Goal: Information Seeking & Learning: Find specific fact

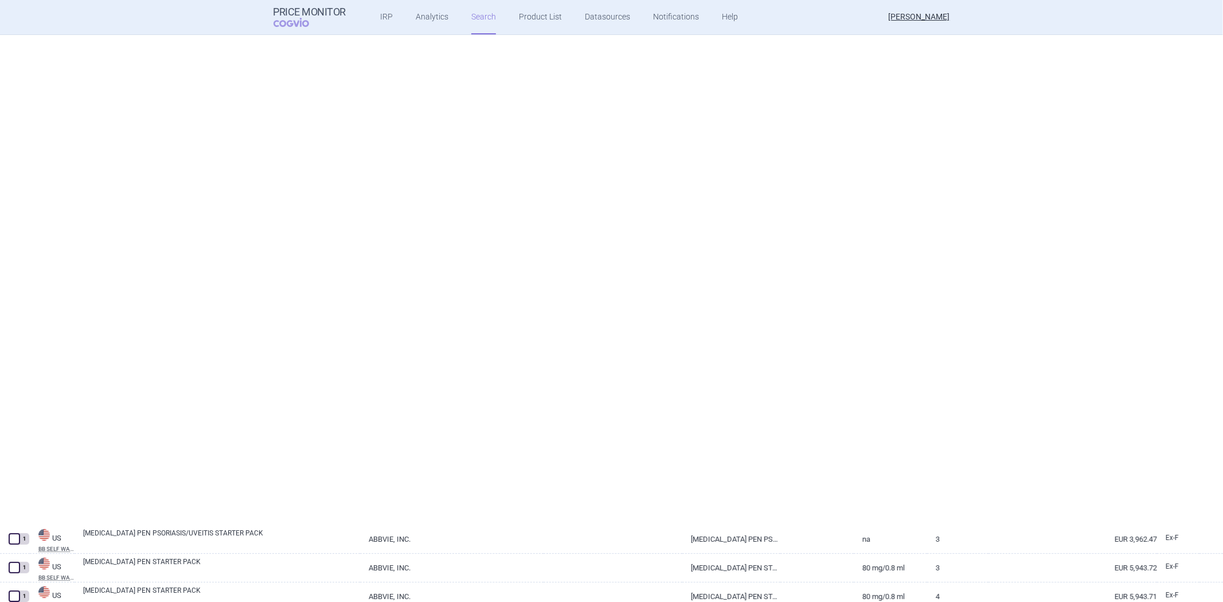
scroll to position [562, 0]
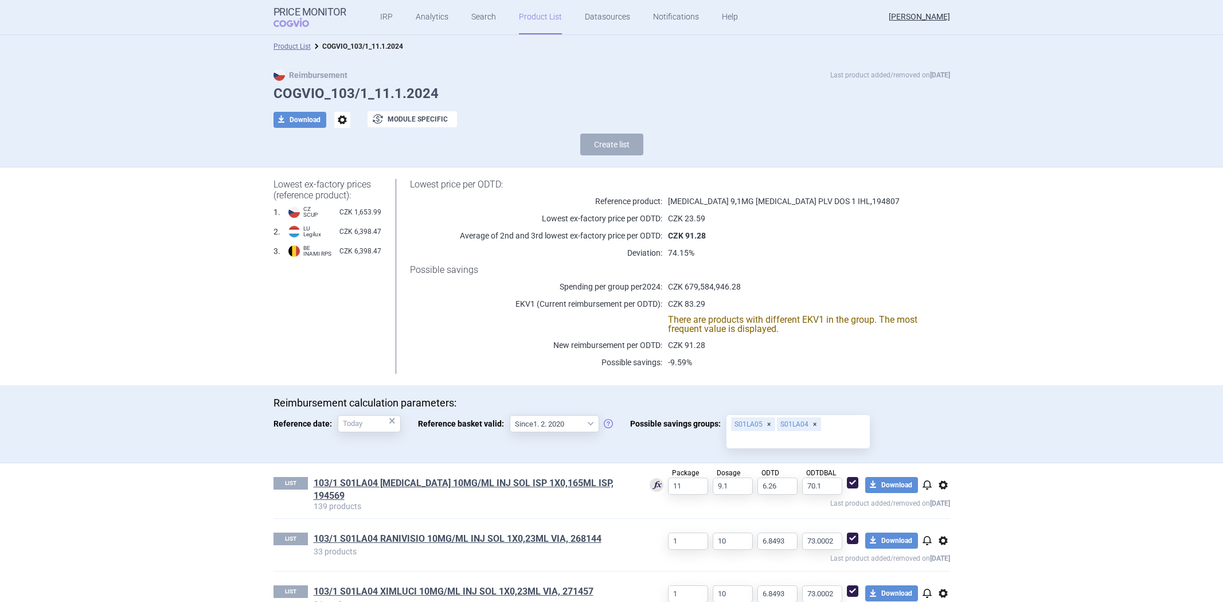
select select "[DATE]"
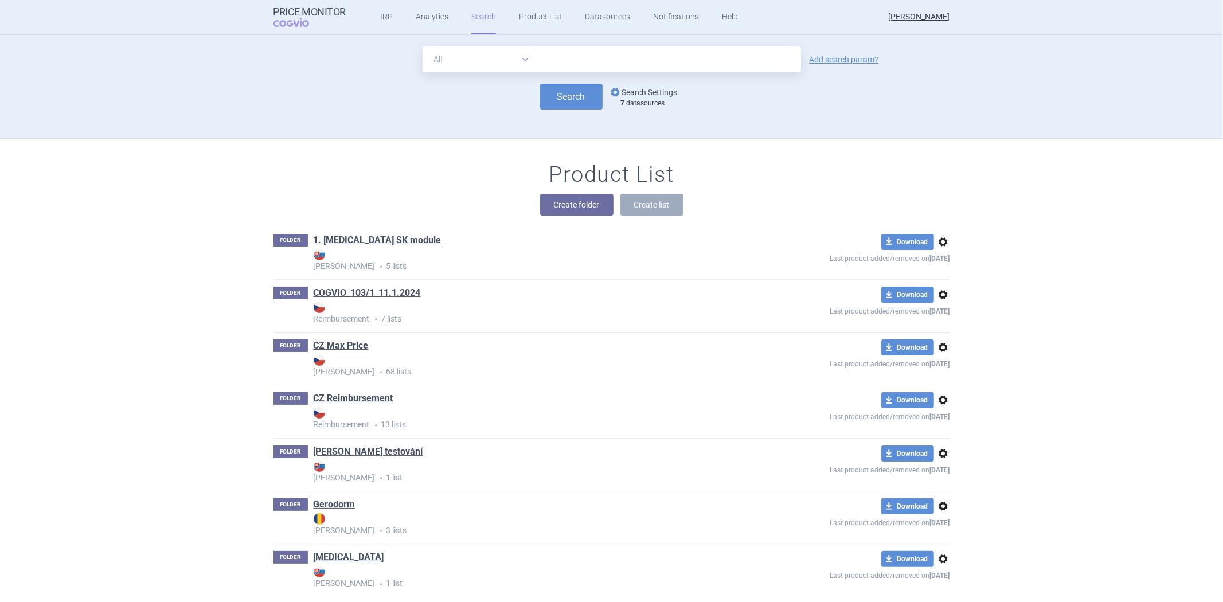
click at [619, 90] on link "options Search Settings" at bounding box center [642, 92] width 69 height 14
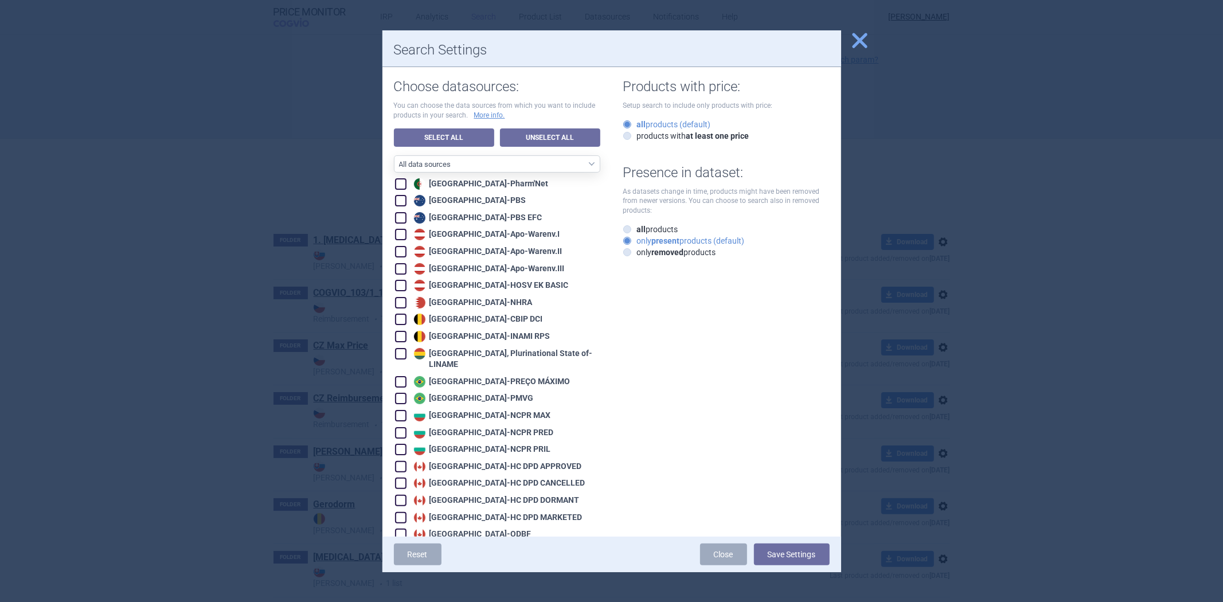
click at [321, 156] on div at bounding box center [611, 301] width 1223 height 602
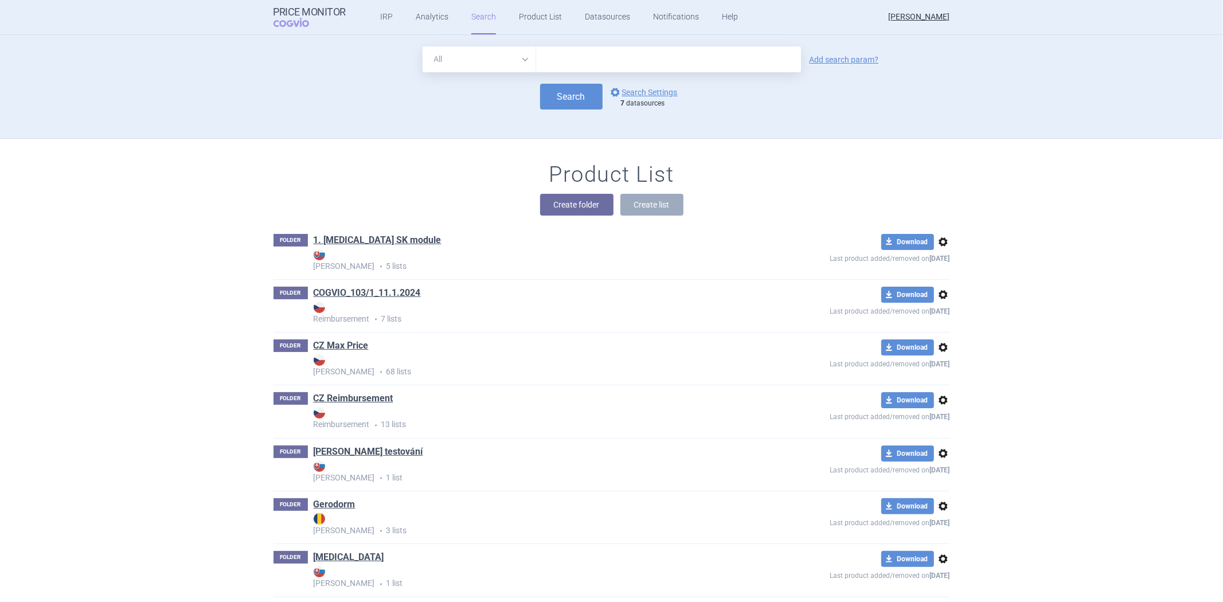
drag, startPoint x: 586, startPoint y: 54, endPoint x: 578, endPoint y: 67, distance: 15.4
click at [586, 54] on input "text" at bounding box center [668, 59] width 265 height 26
type input "clexane"
click at [556, 101] on button "Search" at bounding box center [571, 97] width 62 height 26
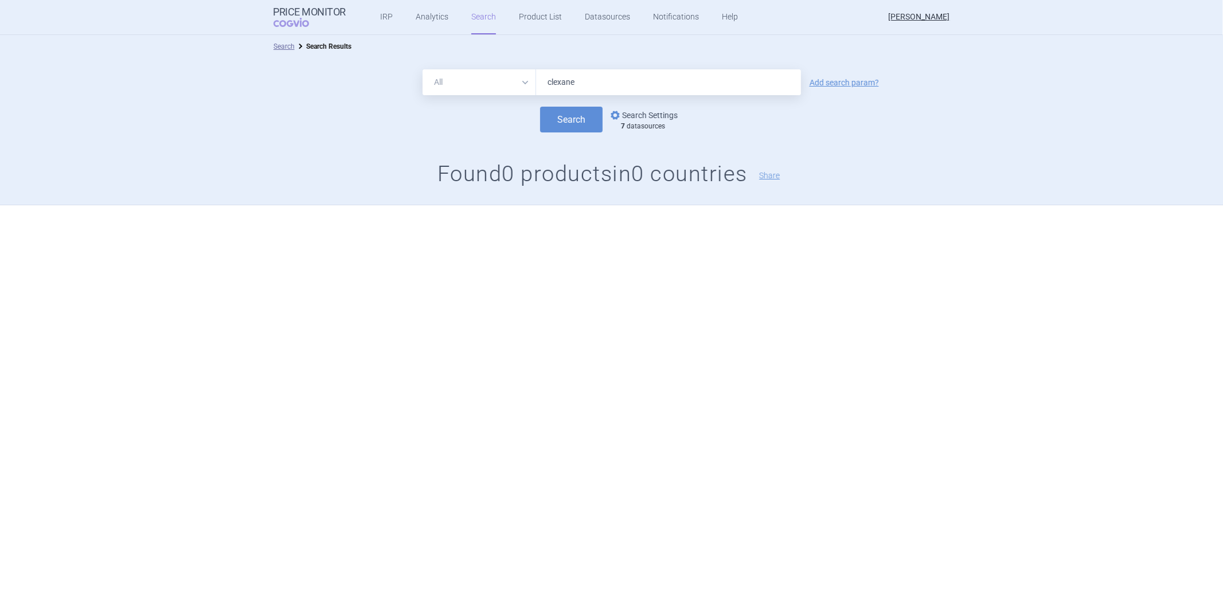
click at [659, 115] on link "options Search Settings" at bounding box center [642, 115] width 69 height 14
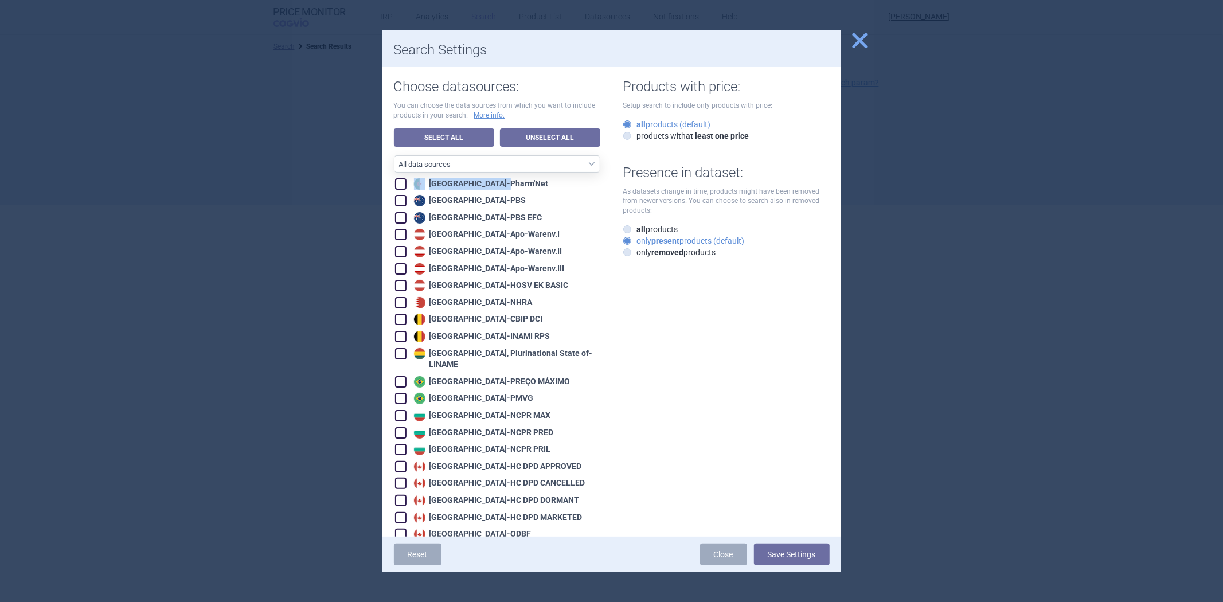
drag, startPoint x: 456, startPoint y: 178, endPoint x: 460, endPoint y: 168, distance: 10.3
click at [456, 177] on div "Algeria - Pharm'Net" at bounding box center [497, 183] width 205 height 13
click at [461, 165] on select "All data sources CZ reference sources - Reimbursement SK reference sources - Of…" at bounding box center [497, 163] width 206 height 17
select select "d741af05-291f-48c3-a671-220b2a874d8d"
click at [394, 155] on select "All data sources CZ reference sources - Reimbursement SK reference sources - Of…" at bounding box center [497, 163] width 206 height 17
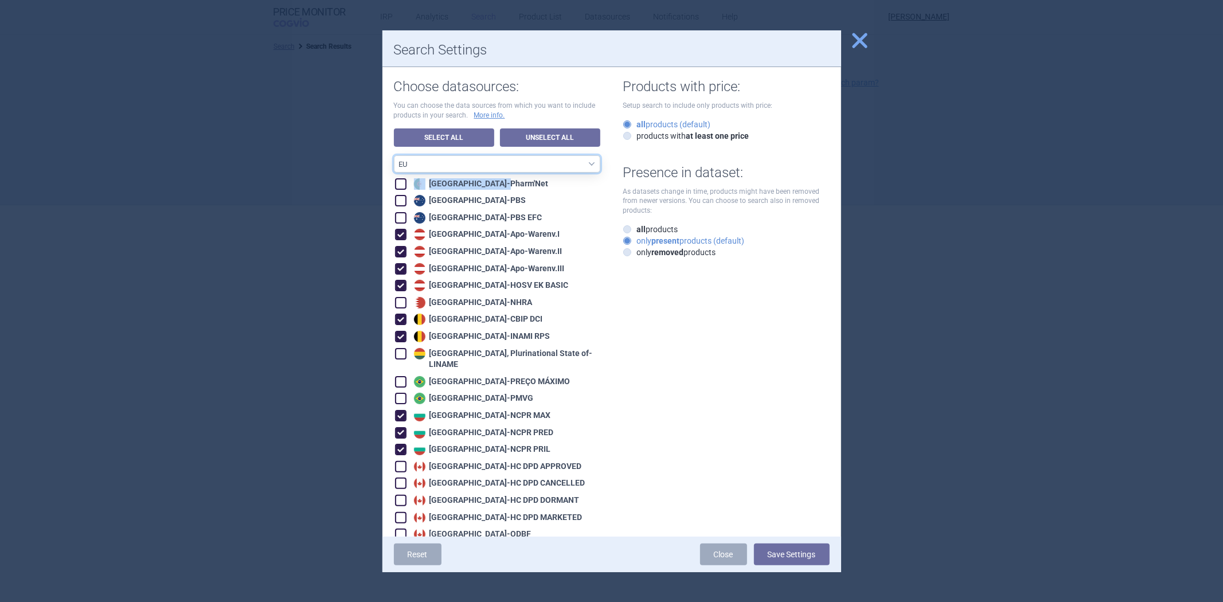
checkbox input "true"
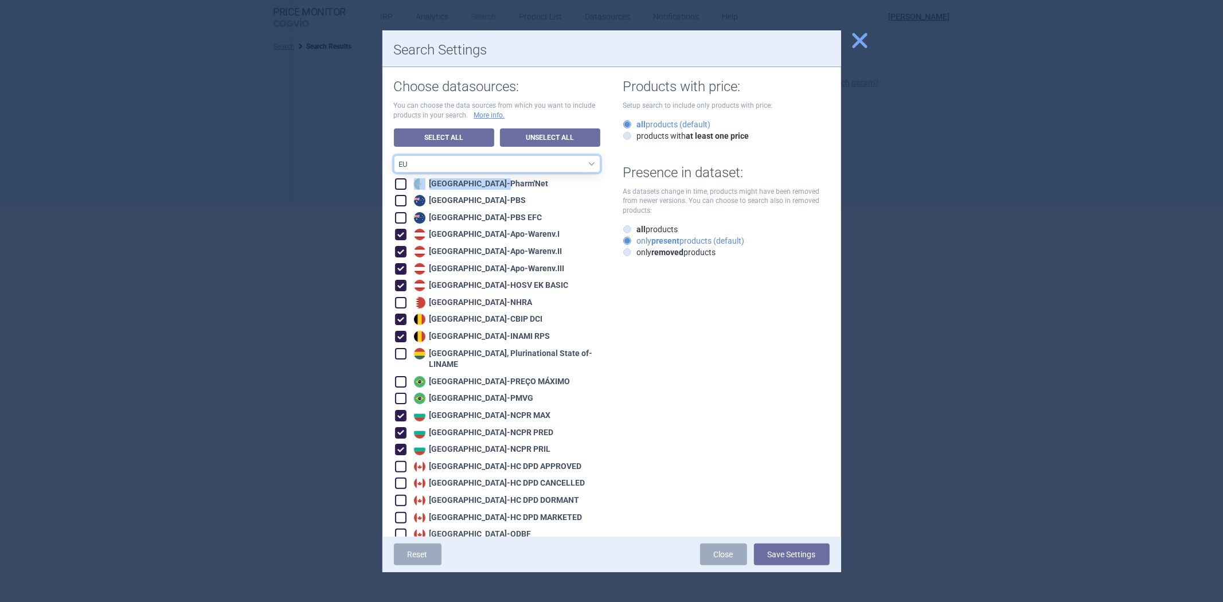
checkbox input "true"
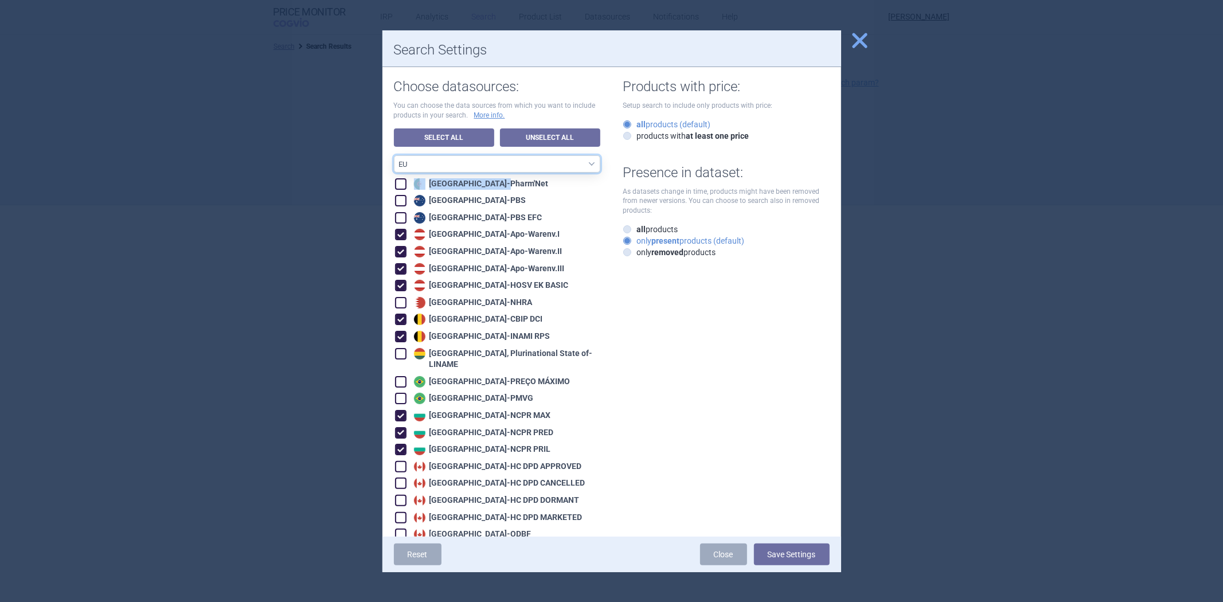
checkbox input "true"
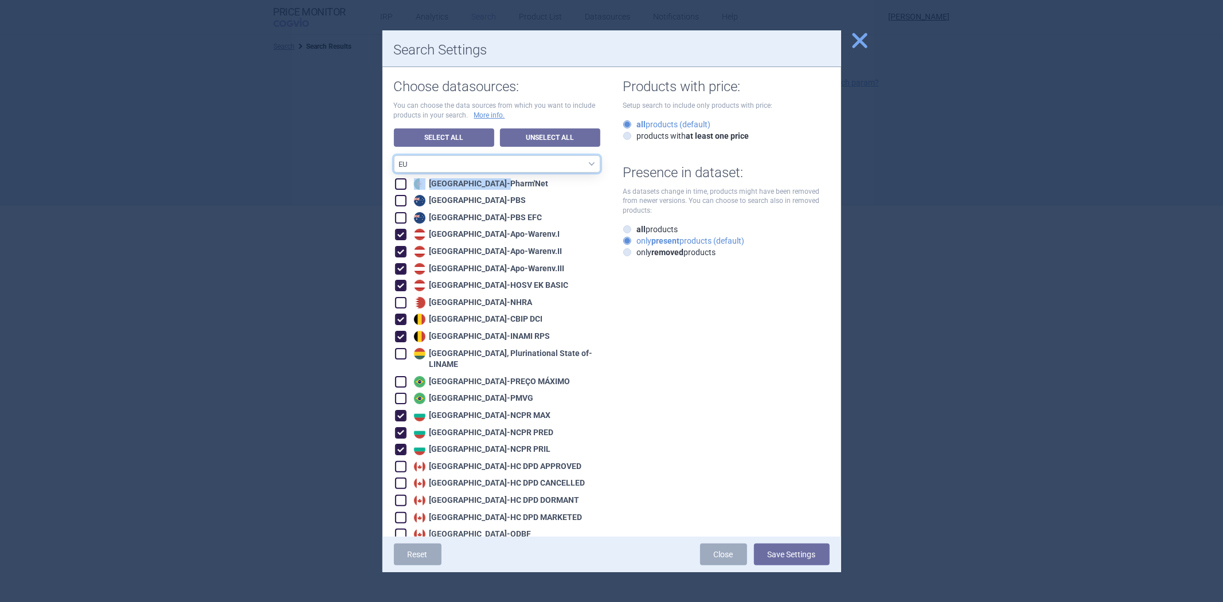
checkbox input "true"
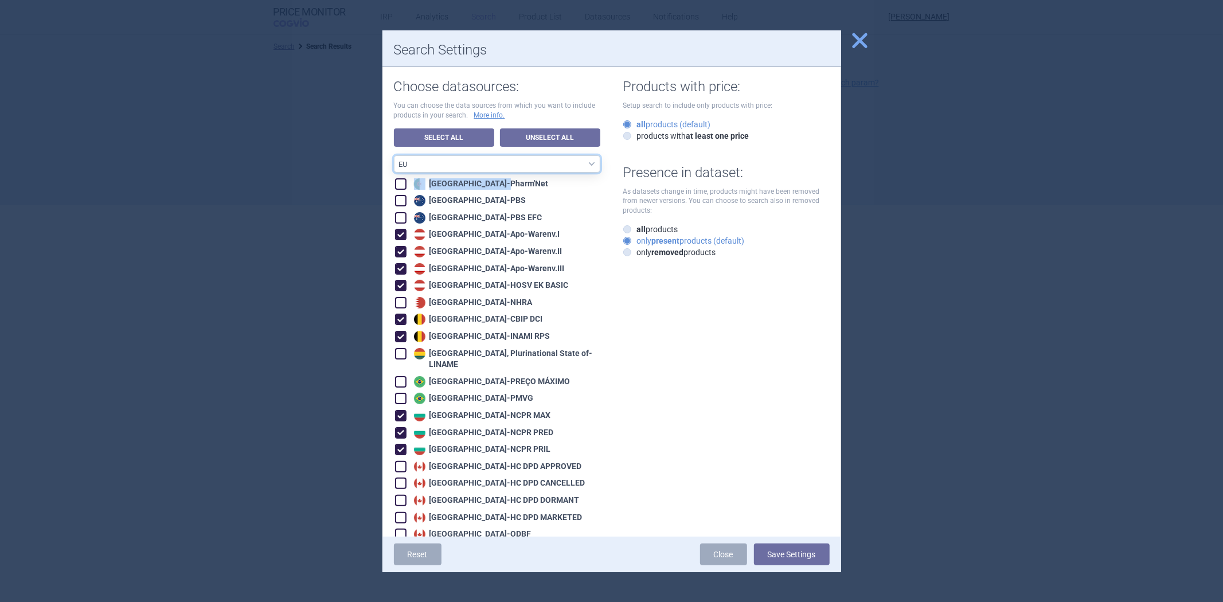
checkbox input "true"
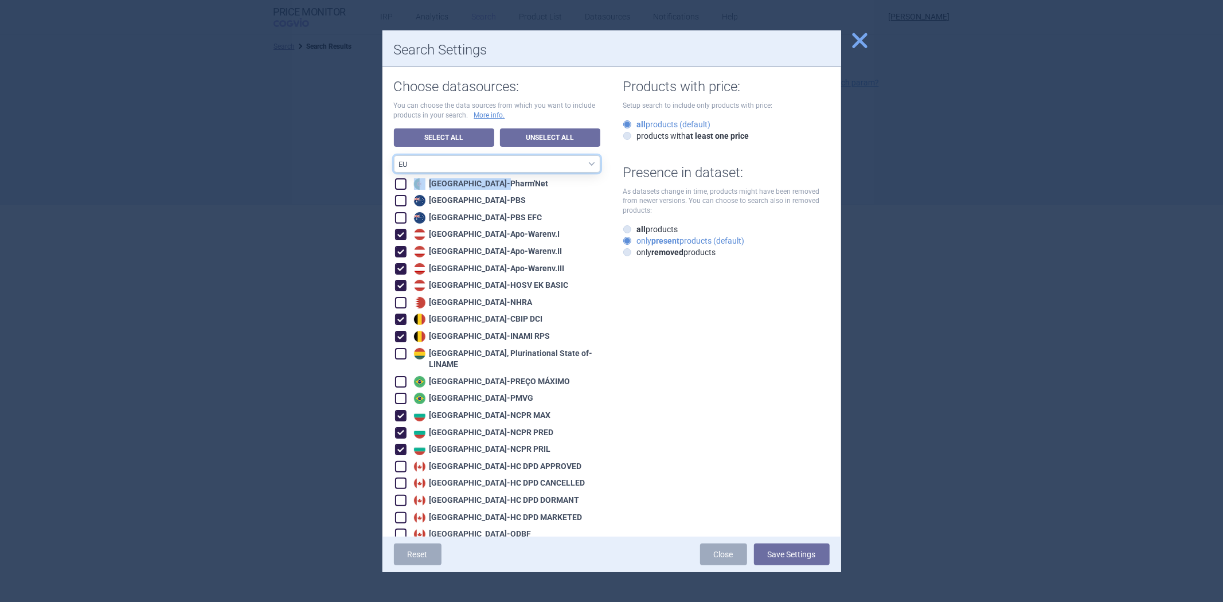
checkbox input "true"
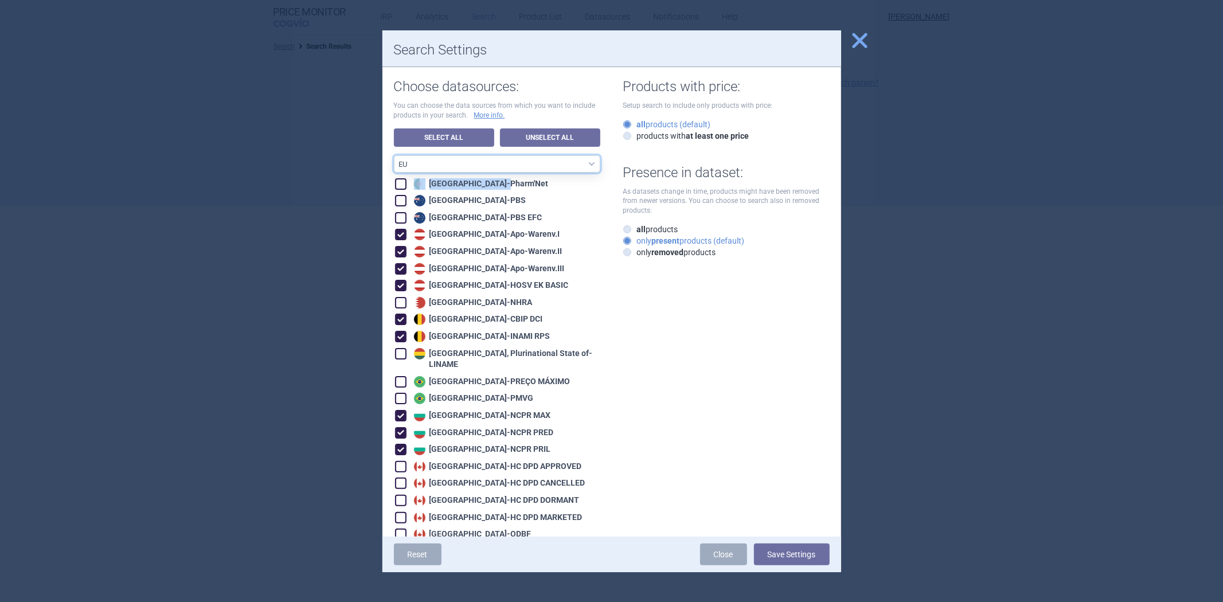
checkbox input "true"
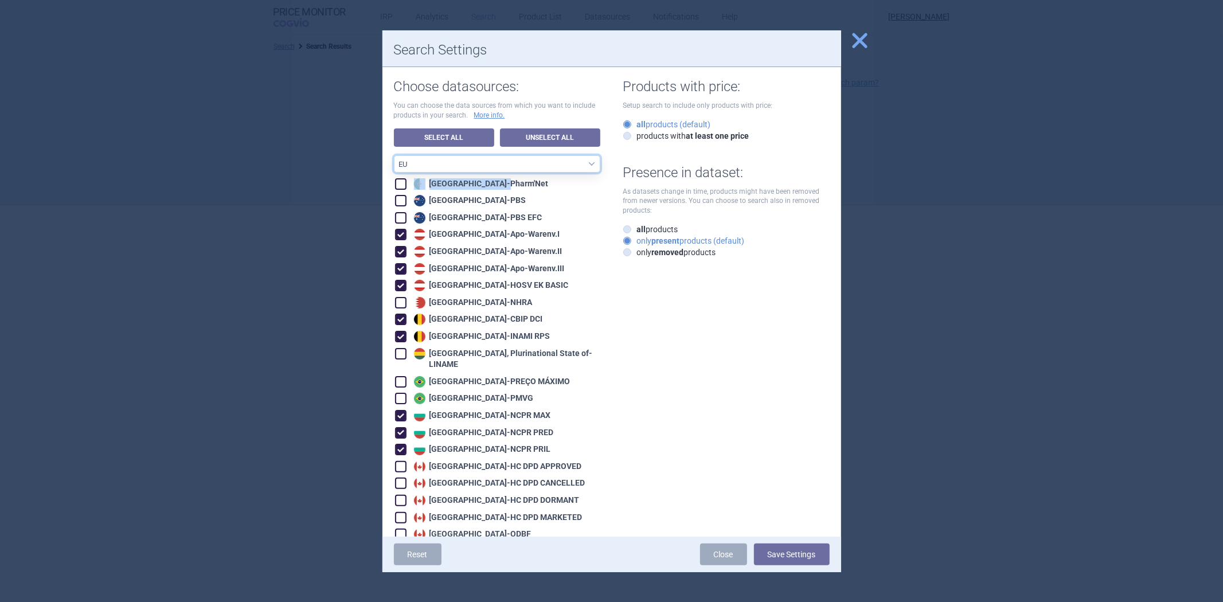
checkbox input "true"
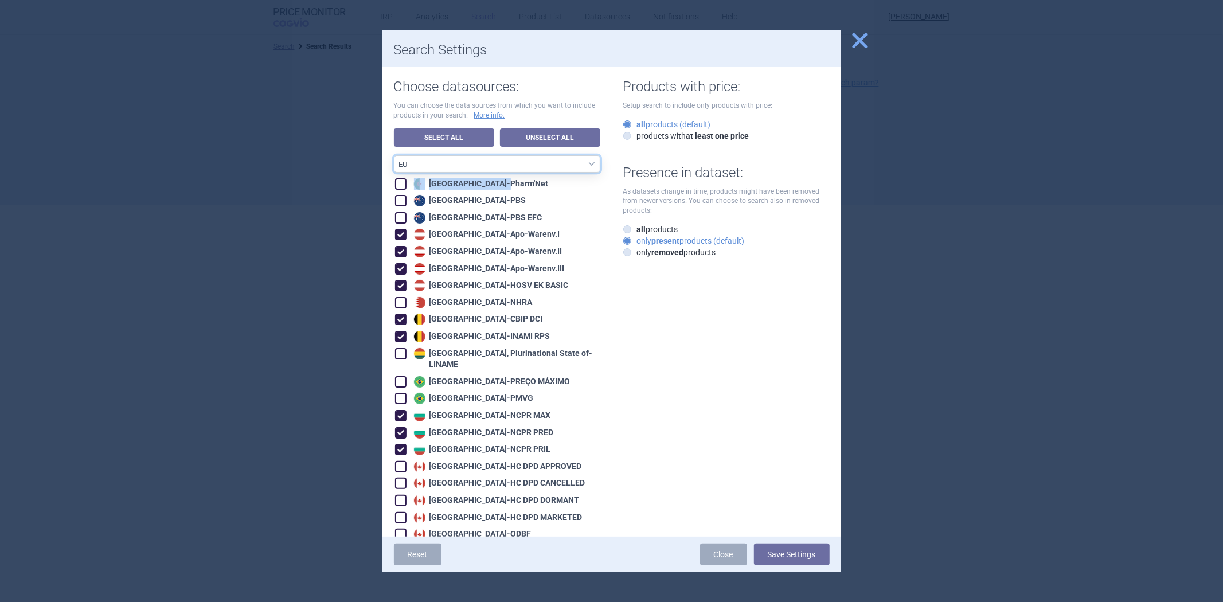
checkbox input "true"
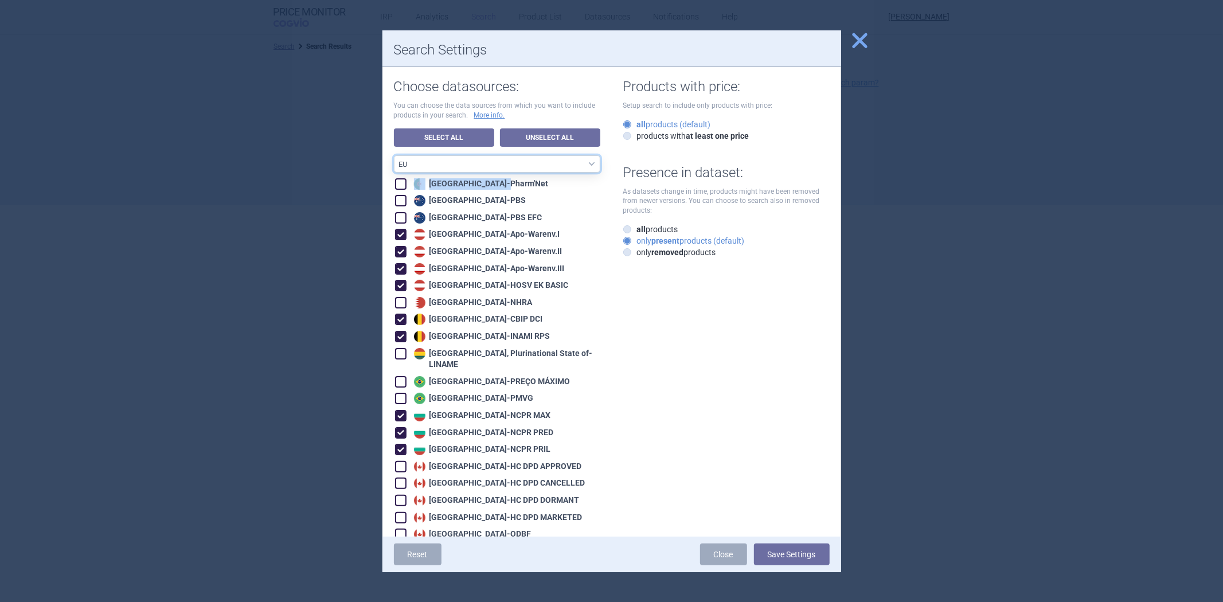
checkbox input "true"
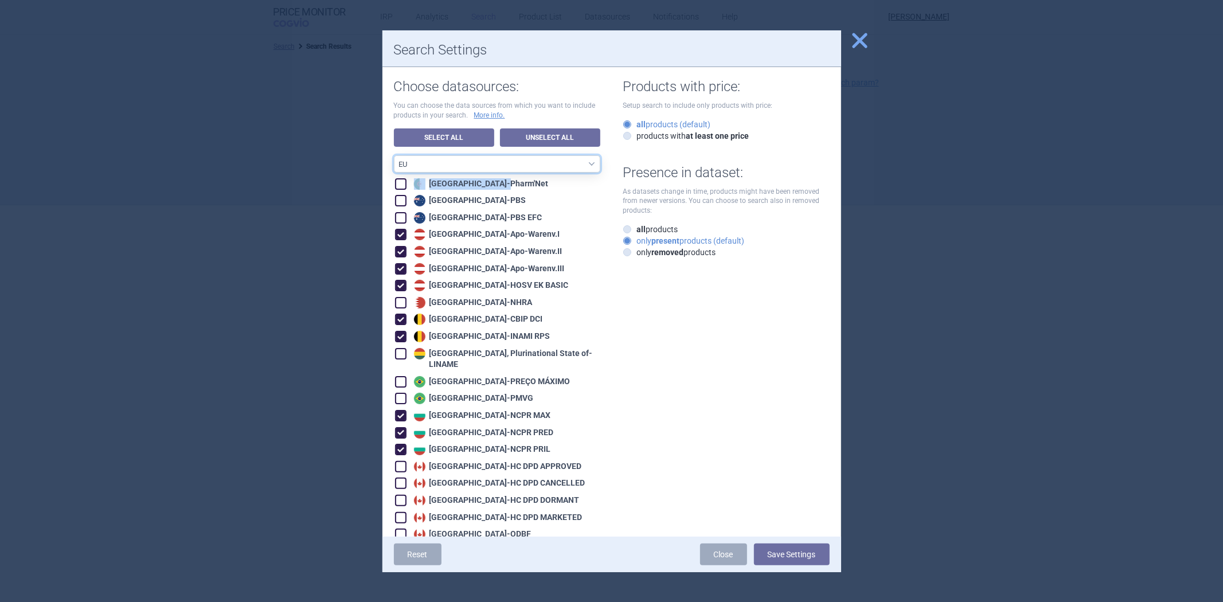
checkbox input "true"
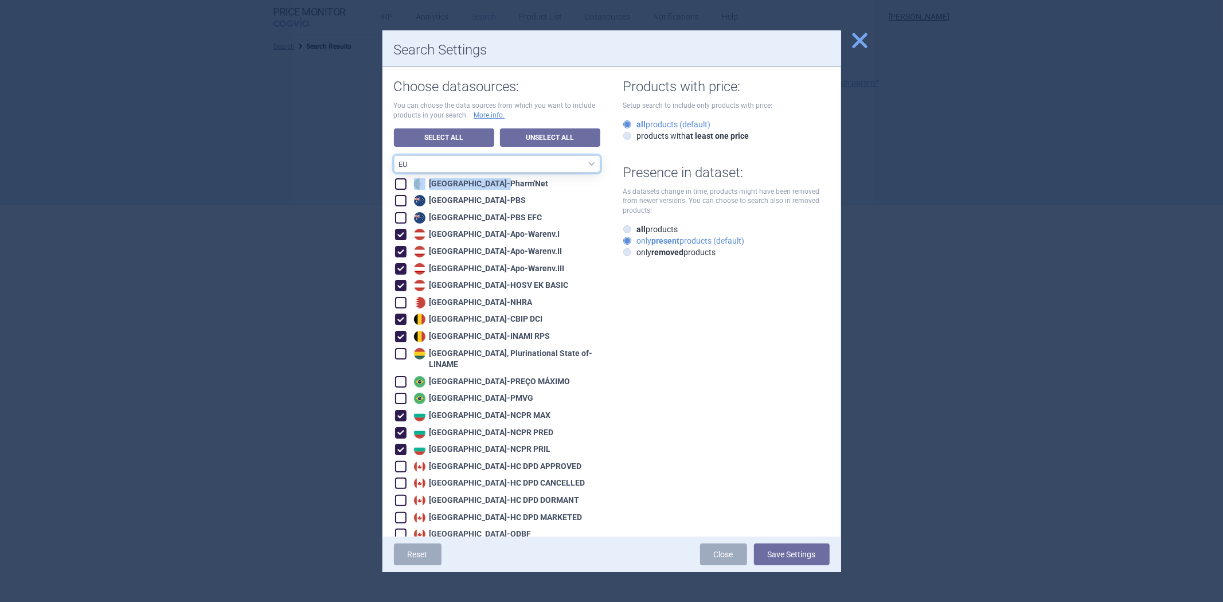
checkbox input "true"
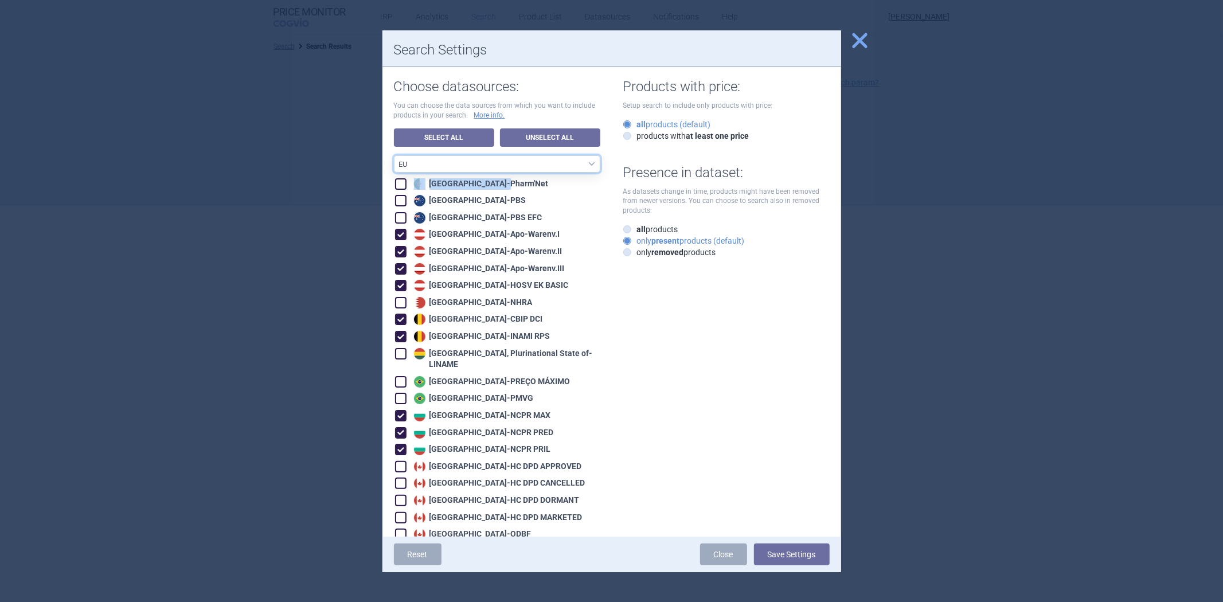
checkbox input "true"
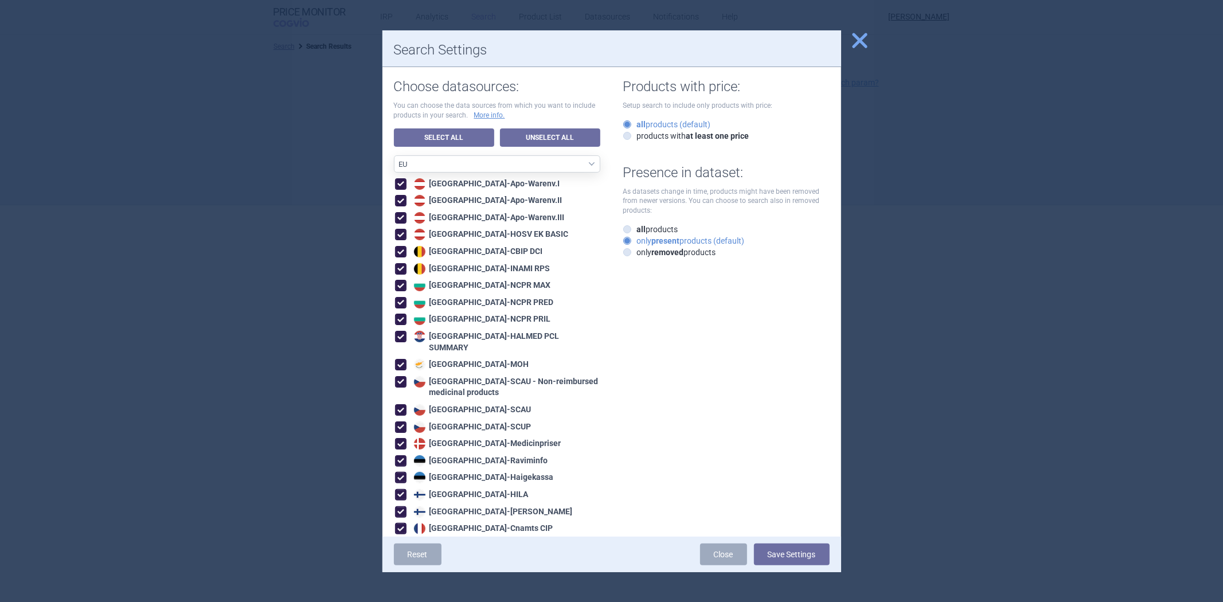
drag, startPoint x: 776, startPoint y: 550, endPoint x: 758, endPoint y: 533, distance: 25.1
click at [776, 552] on button "Save Settings" at bounding box center [792, 554] width 76 height 22
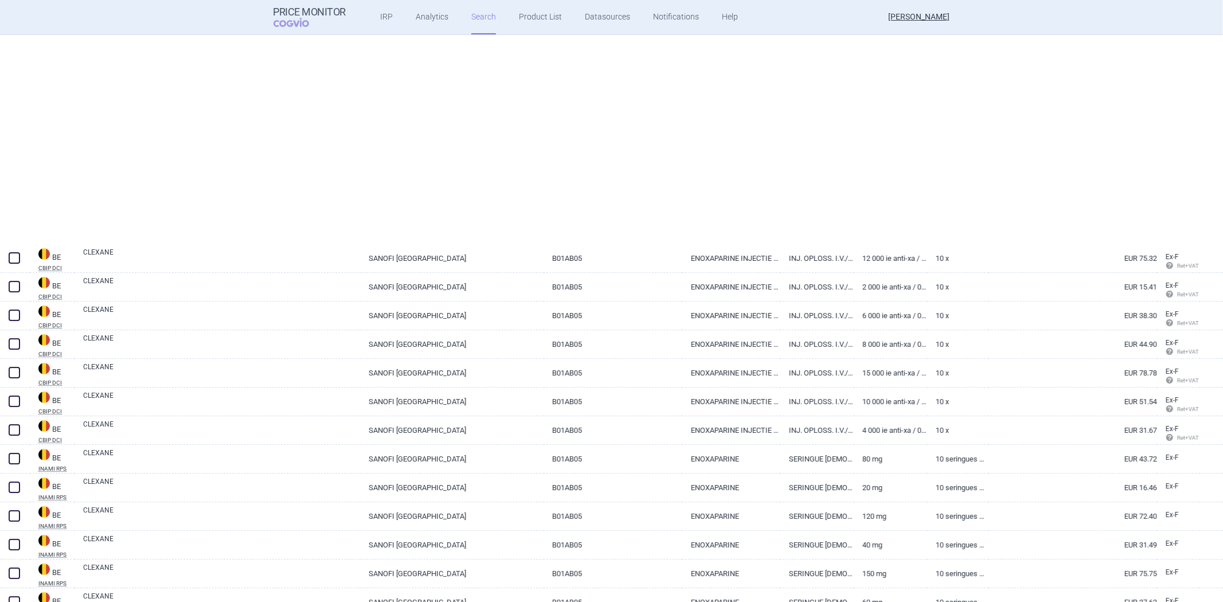
scroll to position [445, 0]
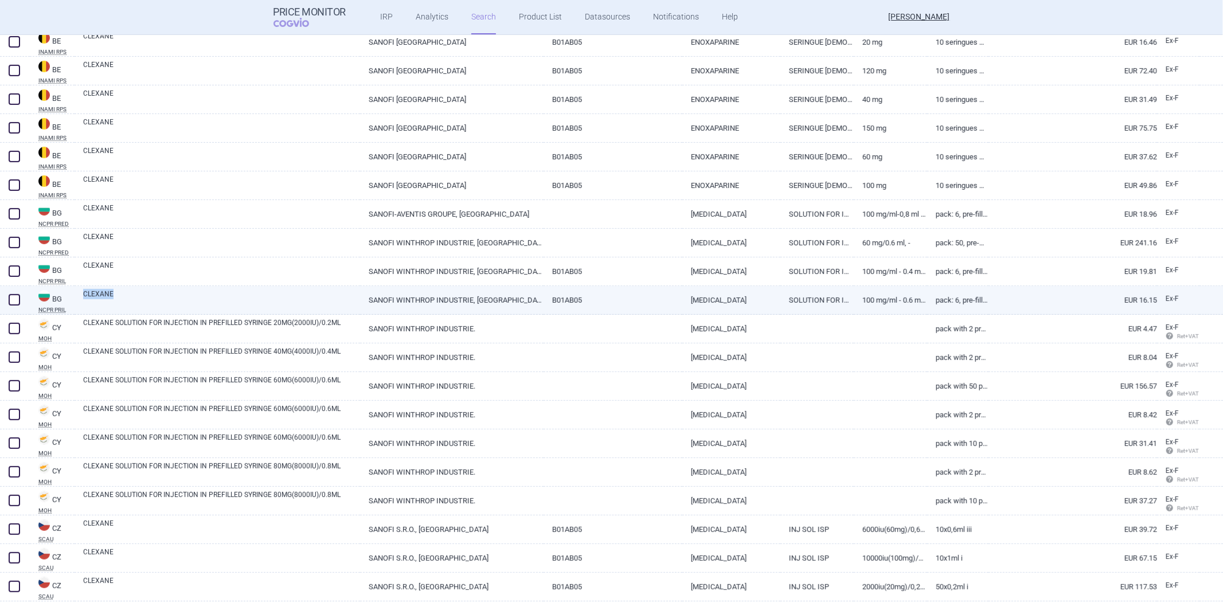
drag, startPoint x: 79, startPoint y: 294, endPoint x: 119, endPoint y: 294, distance: 40.1
click at [119, 294] on div "CLEXANE" at bounding box center [217, 300] width 285 height 29
copy link "CLEXANE"
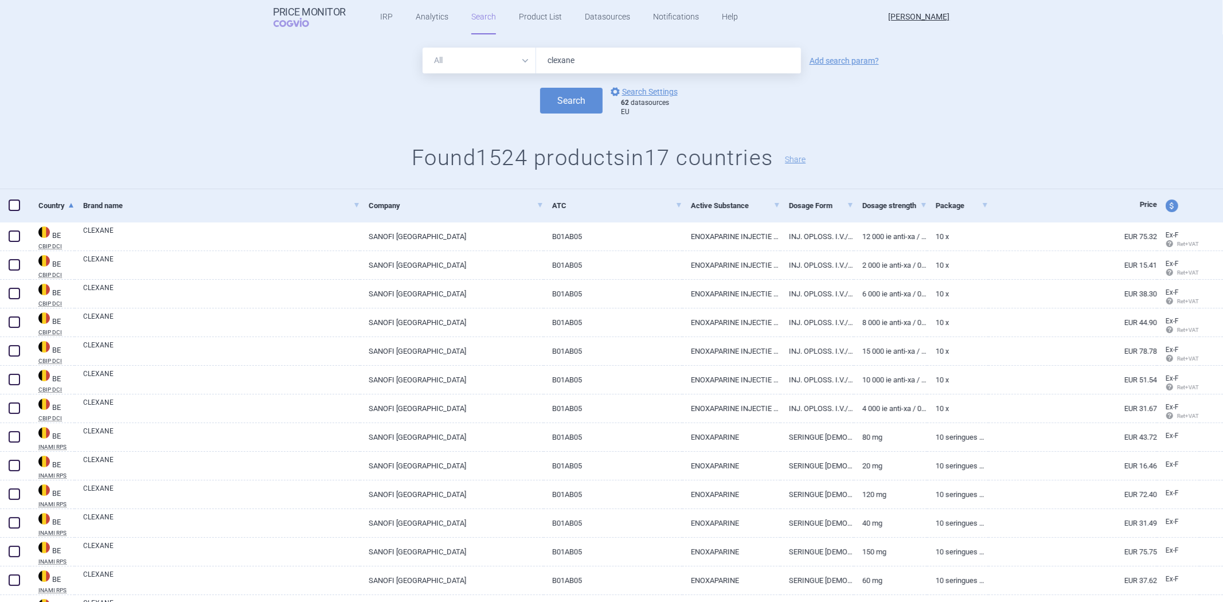
scroll to position [0, 0]
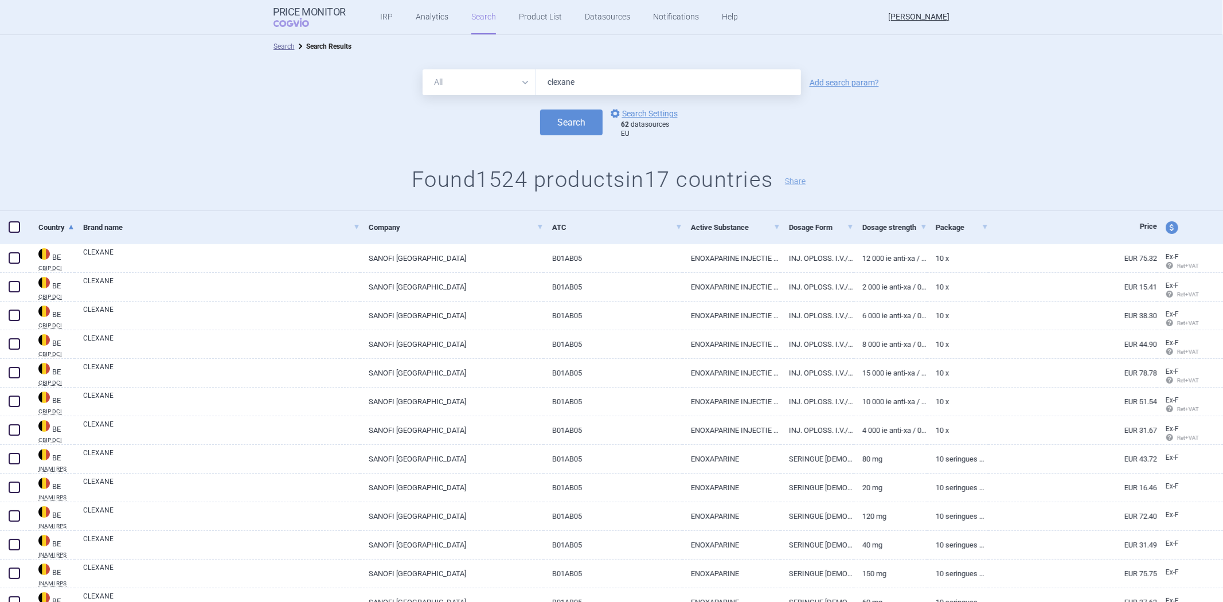
click at [216, 208] on div "All Brand Name ATC Company Active Substance Country Newer than clexane Add sear…" at bounding box center [611, 134] width 1223 height 153
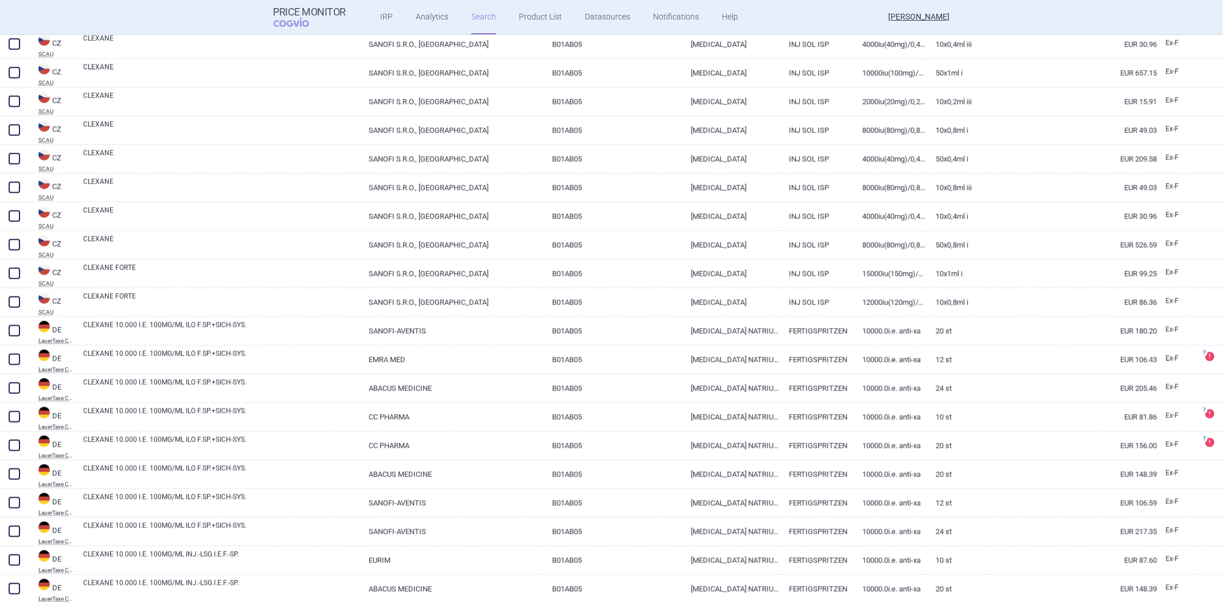
scroll to position [1210, 0]
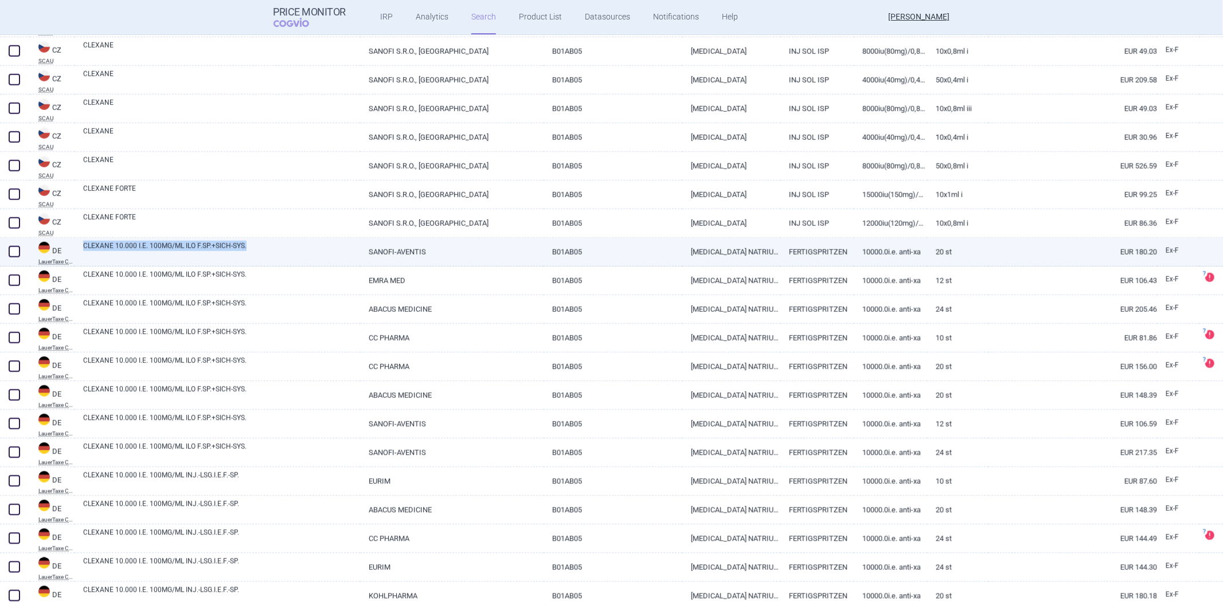
drag, startPoint x: 81, startPoint y: 247, endPoint x: 299, endPoint y: 251, distance: 218.4
click at [299, 251] on div "CLEXANE 10.000 I.E. 100MG/ML ILO F.SP.+SICH-SYS." at bounding box center [217, 252] width 285 height 29
copy link "CLEXANE 10.000 I.E. 100MG/ML ILO F.SP.+SICH-SYS."
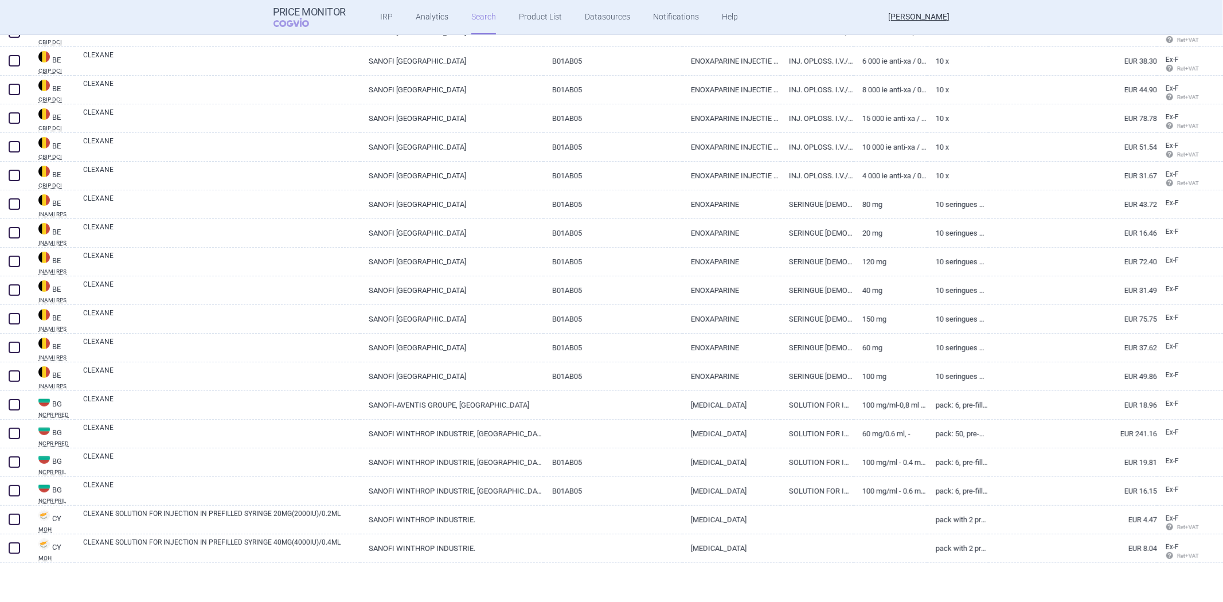
scroll to position [0, 0]
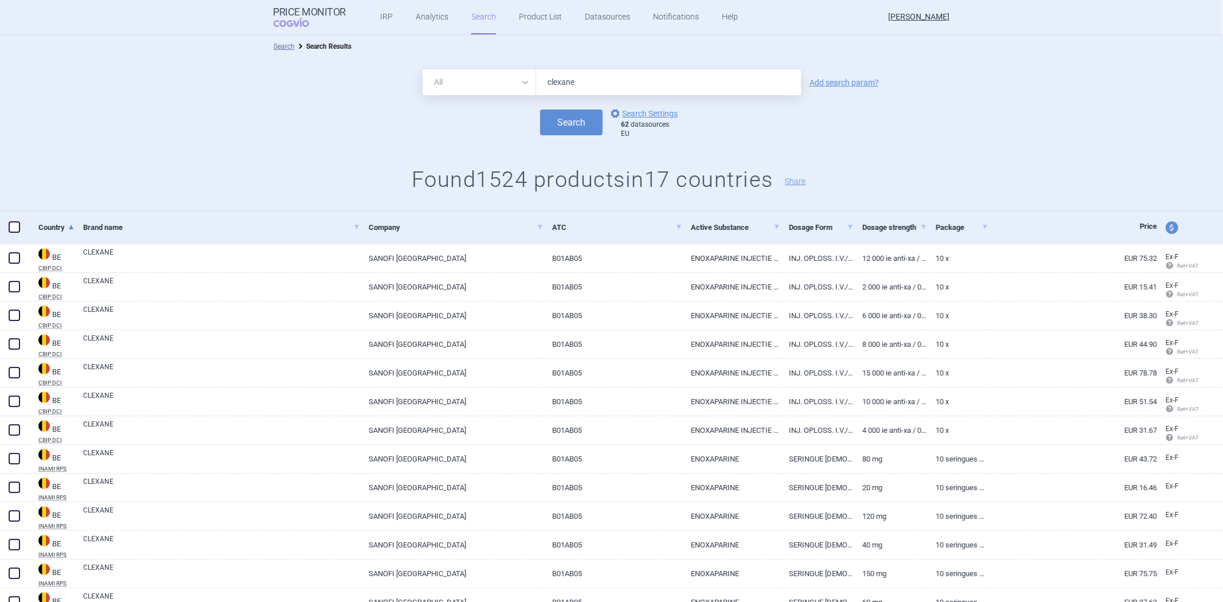
click at [623, 91] on input "clexane" at bounding box center [668, 82] width 265 height 26
paste input "CLEXANE 10.000 I.E. 100MG/ML ILO F.SP.+SICH-SYS."
type input "CLEXANE 10.000 I.E. 100MG/ML ILO F.SP.+SICH-SYS.,"
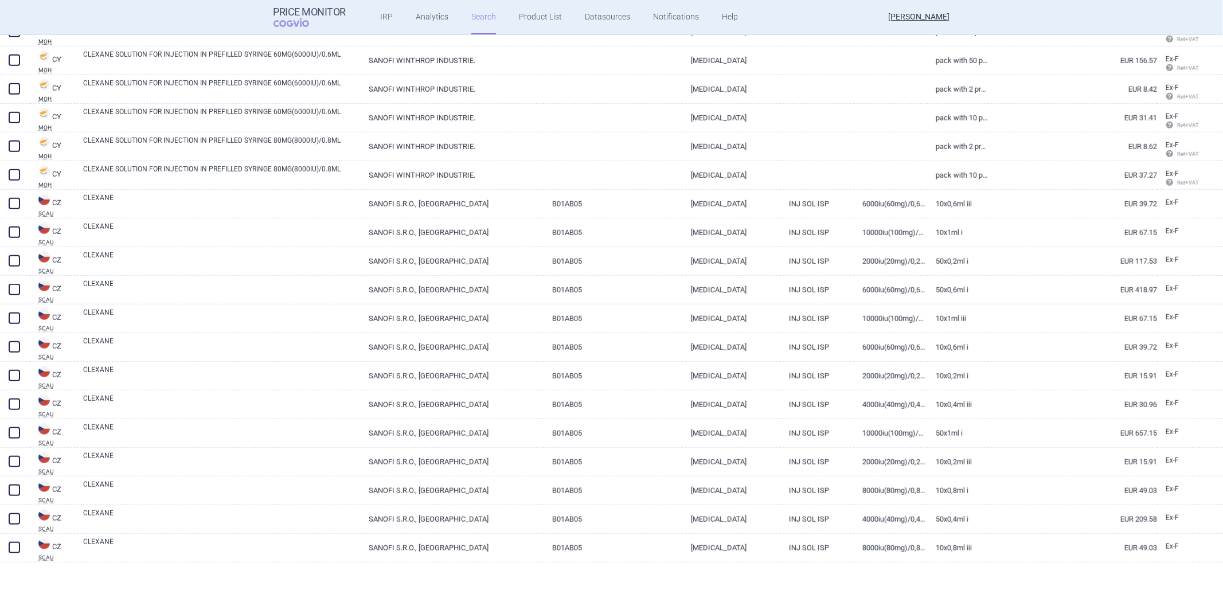
scroll to position [701, 0]
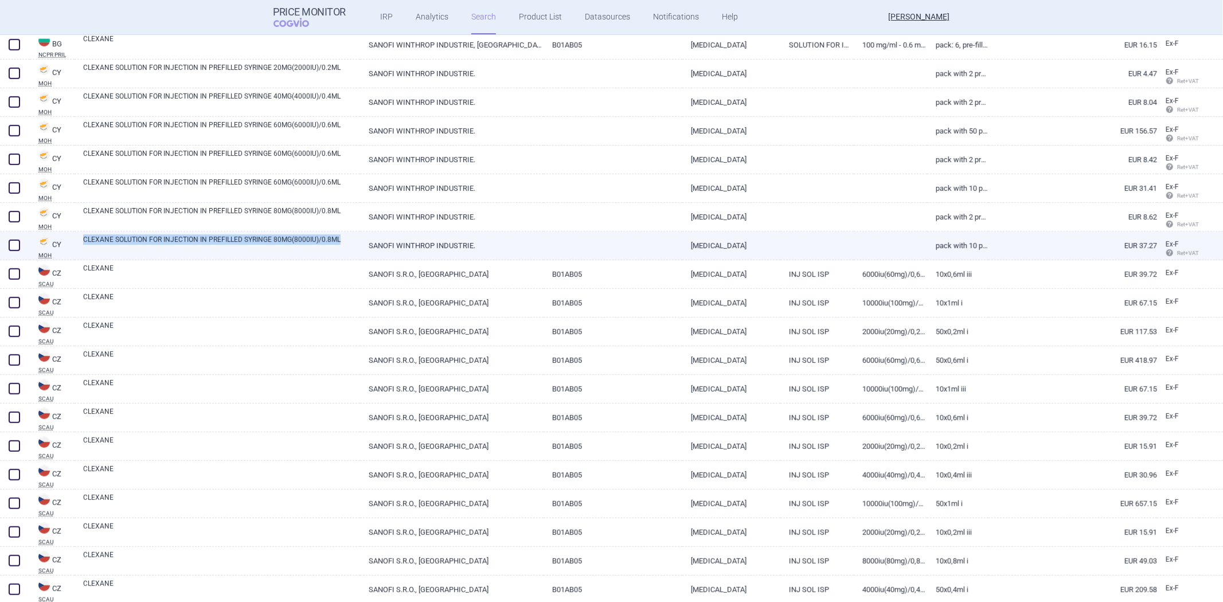
copy link "CLEXANE SOLUTION FOR INJECTION IN PREFILLED SYRINGE 80MG(8000IU)/0.8ML"
drag, startPoint x: 79, startPoint y: 236, endPoint x: 350, endPoint y: 236, distance: 271.1
click at [350, 236] on div "CLEXANE SOLUTION FOR INJECTION IN PREFILLED SYRINGE 80MG(8000IU)/0.8ML" at bounding box center [217, 246] width 285 height 29
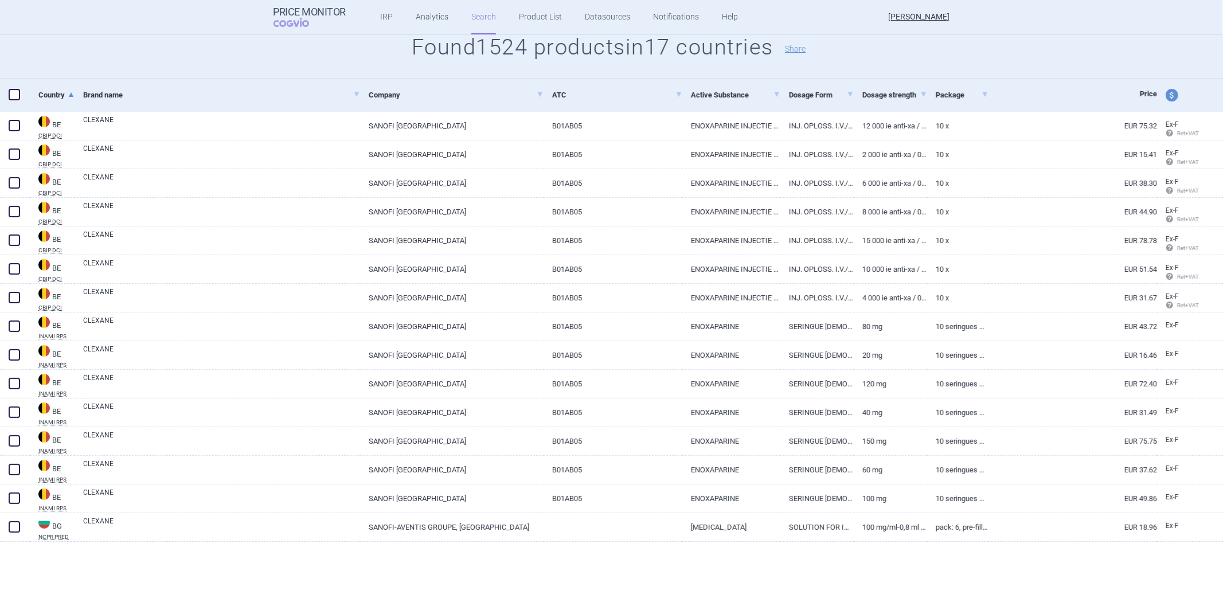
scroll to position [0, 0]
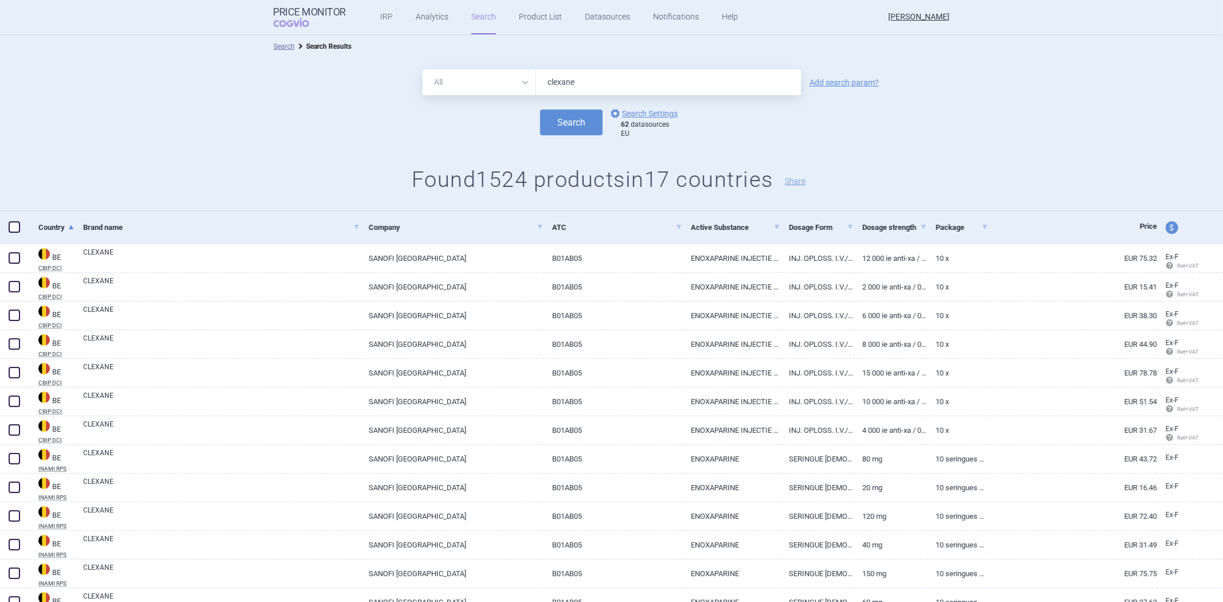
click at [699, 80] on input "clexane" at bounding box center [668, 82] width 265 height 26
paste input "CLEXANE SOLUTION FOR INJECTION IN PREFILLED SYRINGE 80MG(8000IU)/0.8ML"
click at [563, 124] on button "Search" at bounding box center [571, 122] width 62 height 26
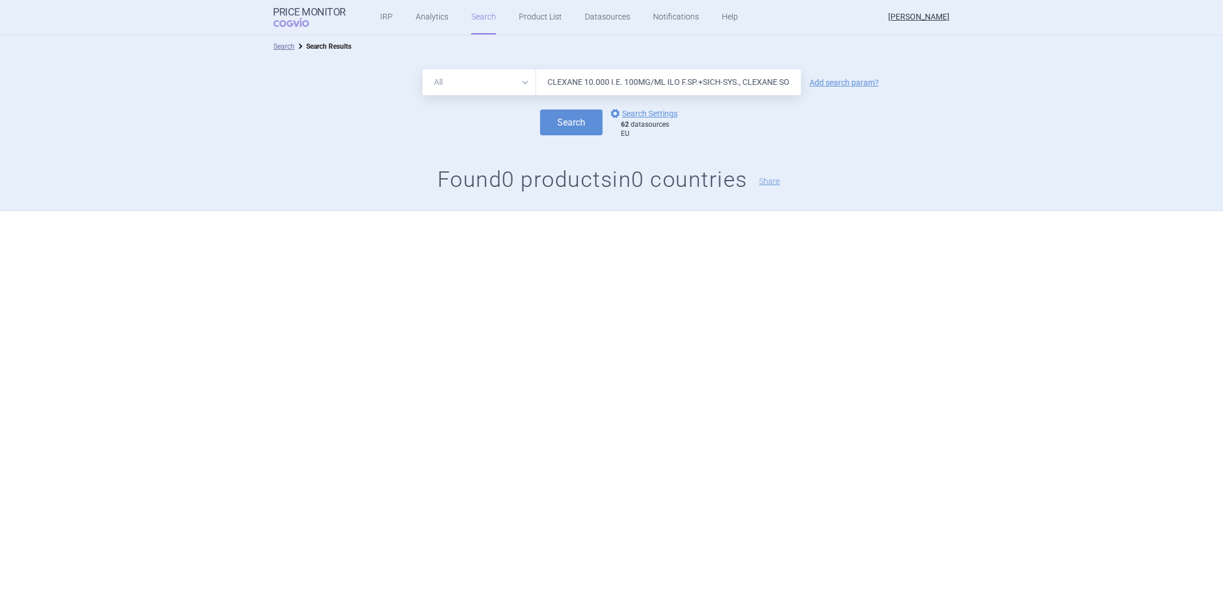
click at [632, 81] on input "CLEXANE 10.000 I.E. 100MG/ML ILO F.SP.+SICH-SYS., CLEXANE SOLUTION FOR INJECTIO…" at bounding box center [668, 82] width 265 height 26
click at [663, 88] on input "CLEXANE 10.000 I.E. 100MG/ML ILO F.SP.+SICH-SYS., CLEXANE SOLUTION FOR INJECTIO…" at bounding box center [668, 82] width 265 height 26
click at [737, 84] on input "CLEXANE 10.000 I.E. 100MG/ML ILO F.SP.+SICH-SYS., CLEXANE SOLUTION FOR INJECTIO…" at bounding box center [668, 82] width 265 height 26
type input "CLEXANE 10.000 I.E. 100MG/ML ILO F.SP.+SICH-SYS.; CLEXANE SOLUTION FOR INJECTIO…"
click at [576, 119] on button "Search" at bounding box center [571, 122] width 62 height 26
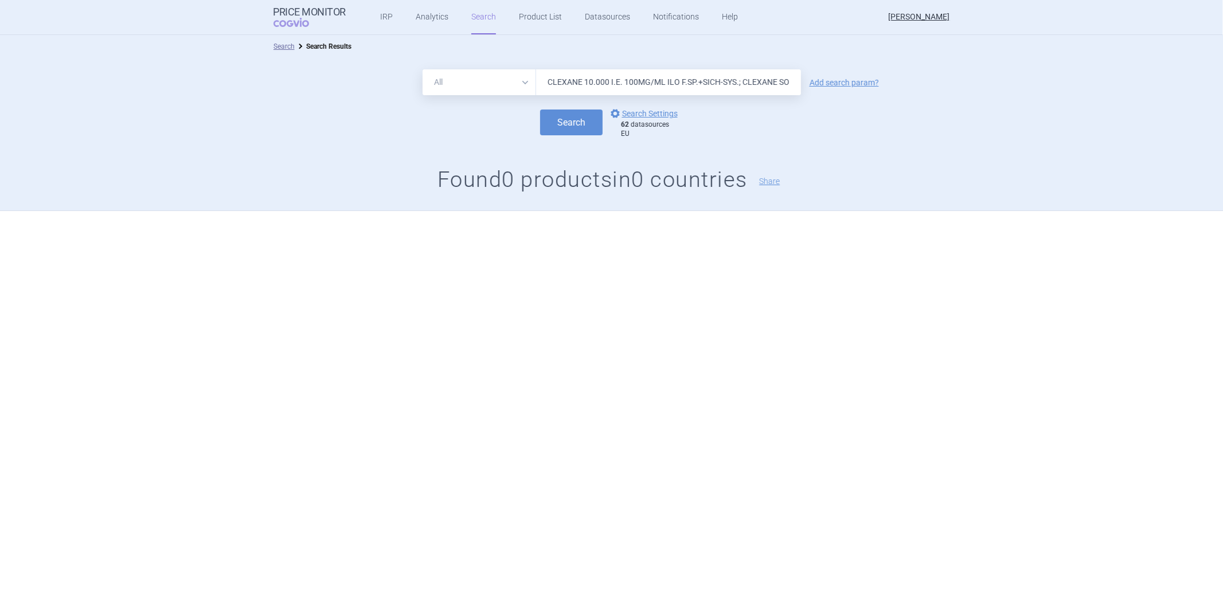
click at [743, 76] on input "CLEXANE 10.000 I.E. 100MG/ML ILO F.SP.+SICH-SYS.; CLEXANE SOLUTION FOR INJECTIO…" at bounding box center [668, 82] width 265 height 26
click at [568, 89] on input "text" at bounding box center [668, 82] width 265 height 26
click at [566, 124] on button "Search" at bounding box center [571, 122] width 62 height 26
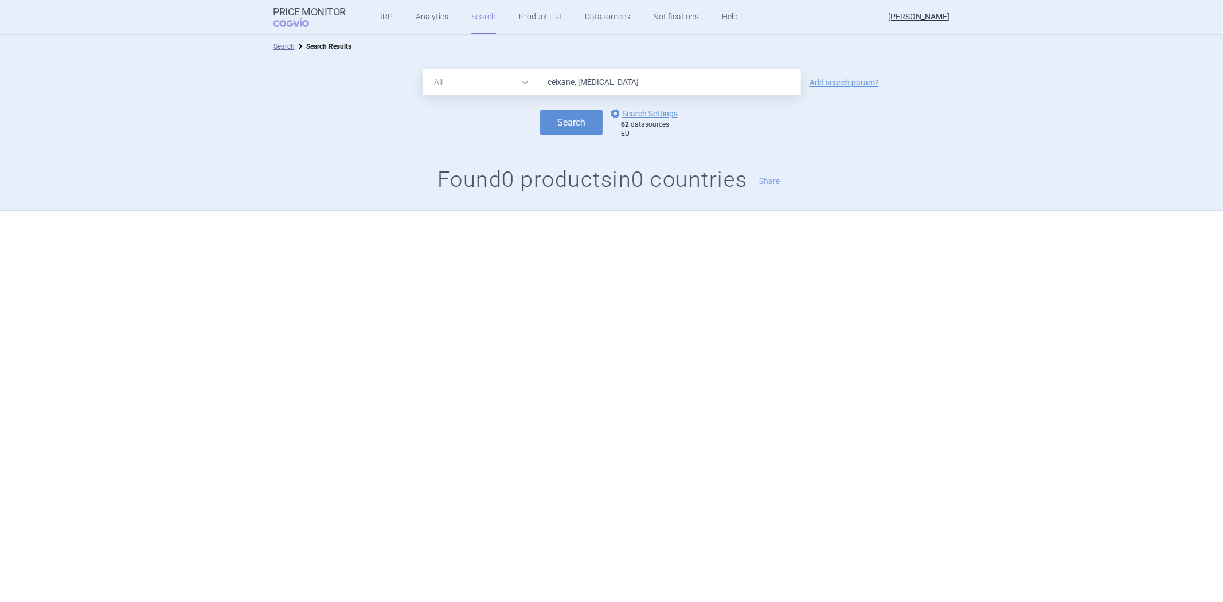
click at [574, 84] on input "celxane, humira" at bounding box center [668, 82] width 265 height 26
type input "celxane , humira"
click at [575, 122] on button "Search" at bounding box center [571, 122] width 62 height 26
click at [577, 84] on input "celxane , humira" at bounding box center [668, 82] width 265 height 26
click at [614, 87] on input "celxane , humira" at bounding box center [668, 82] width 265 height 26
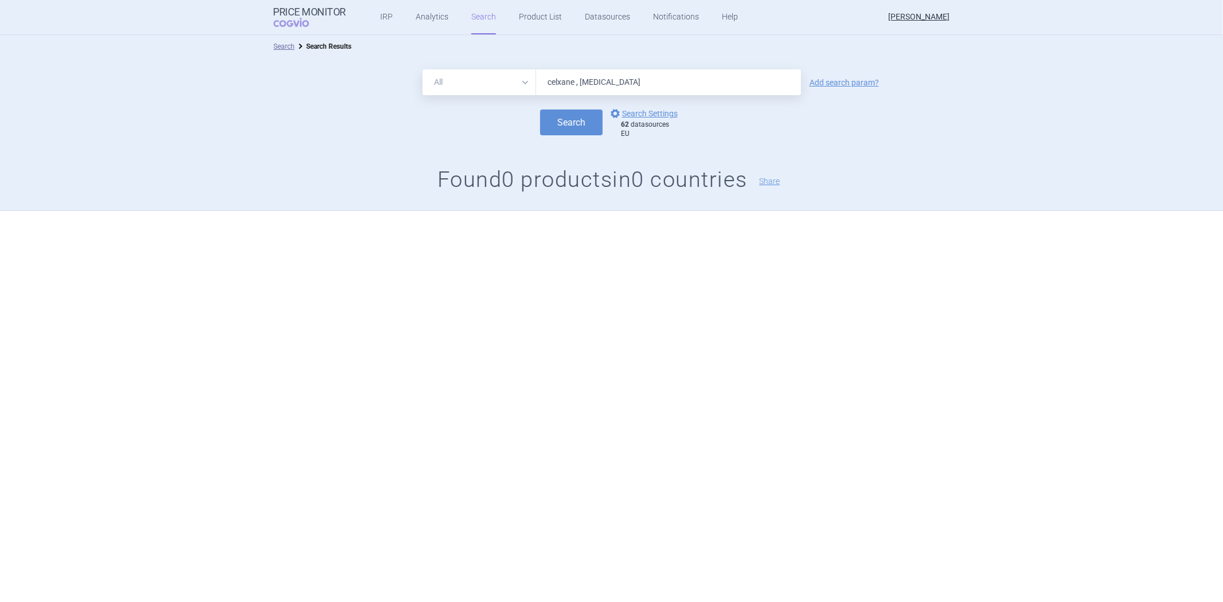
click at [507, 86] on select "All Brand Name ATC Company Active Substance Country Newer than" at bounding box center [479, 82] width 114 height 26
select select "brandName"
click at [422, 69] on select "All Brand Name ATC Company Active Substance Country Newer than" at bounding box center [479, 82] width 114 height 26
click at [572, 119] on button "Search" at bounding box center [571, 122] width 62 height 26
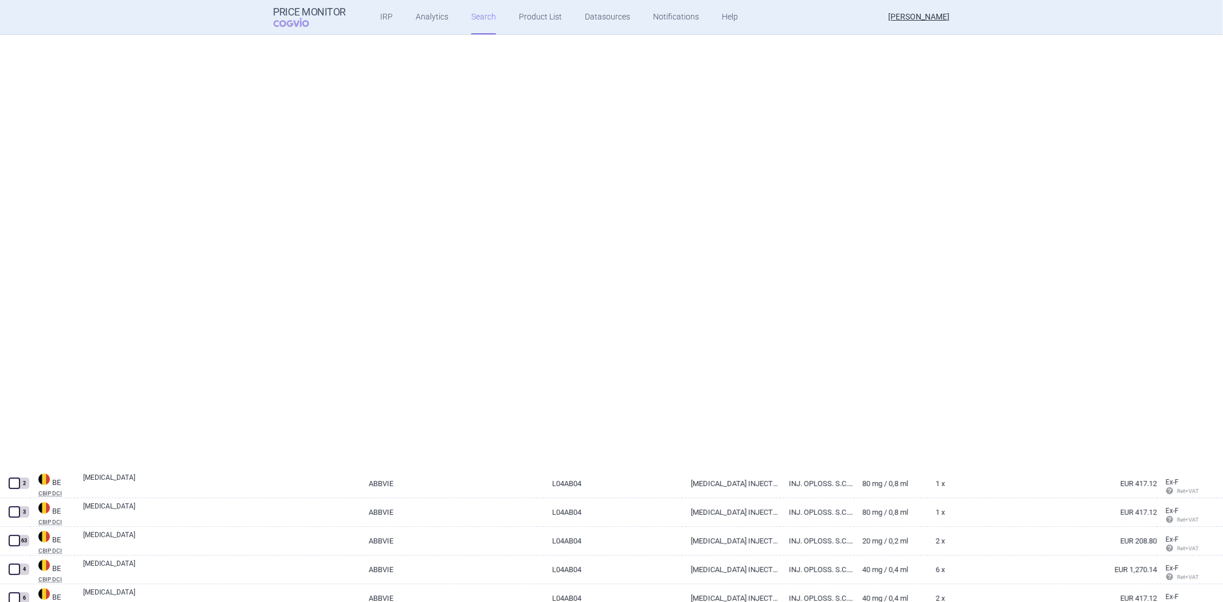
select select "brandName"
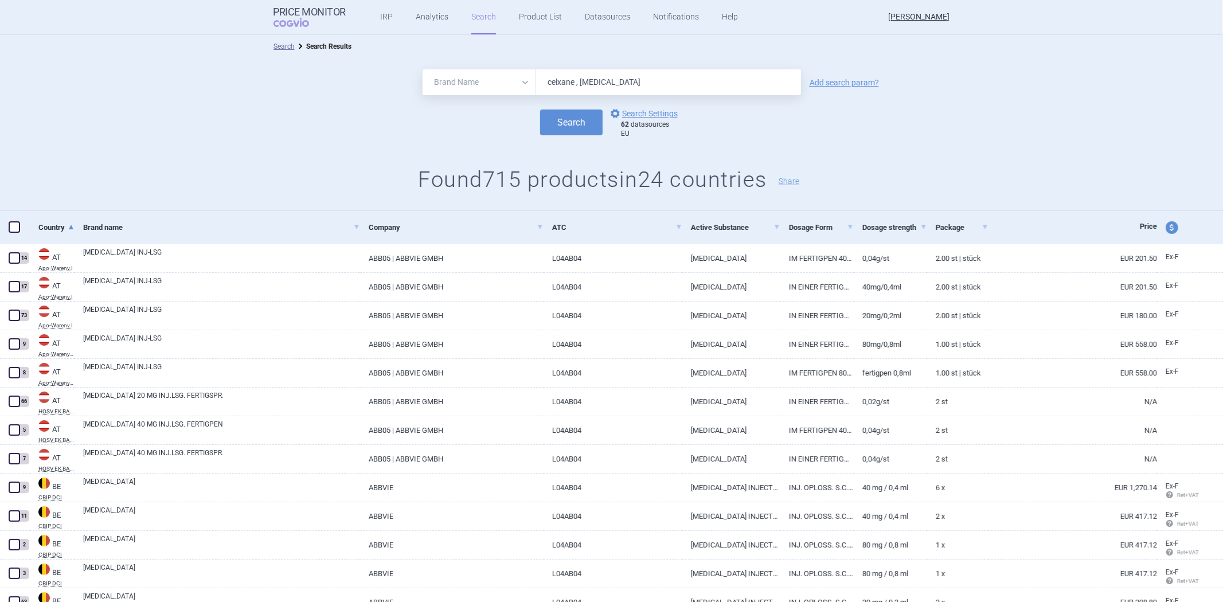
click at [569, 81] on input "celxane , humira" at bounding box center [668, 82] width 265 height 26
drag, startPoint x: 554, startPoint y: 83, endPoint x: 546, endPoint y: 83, distance: 7.5
click at [546, 83] on input "celxane , humira" at bounding box center [668, 82] width 265 height 26
type input "clexane , humira"
click at [580, 123] on button "Search" at bounding box center [571, 122] width 62 height 26
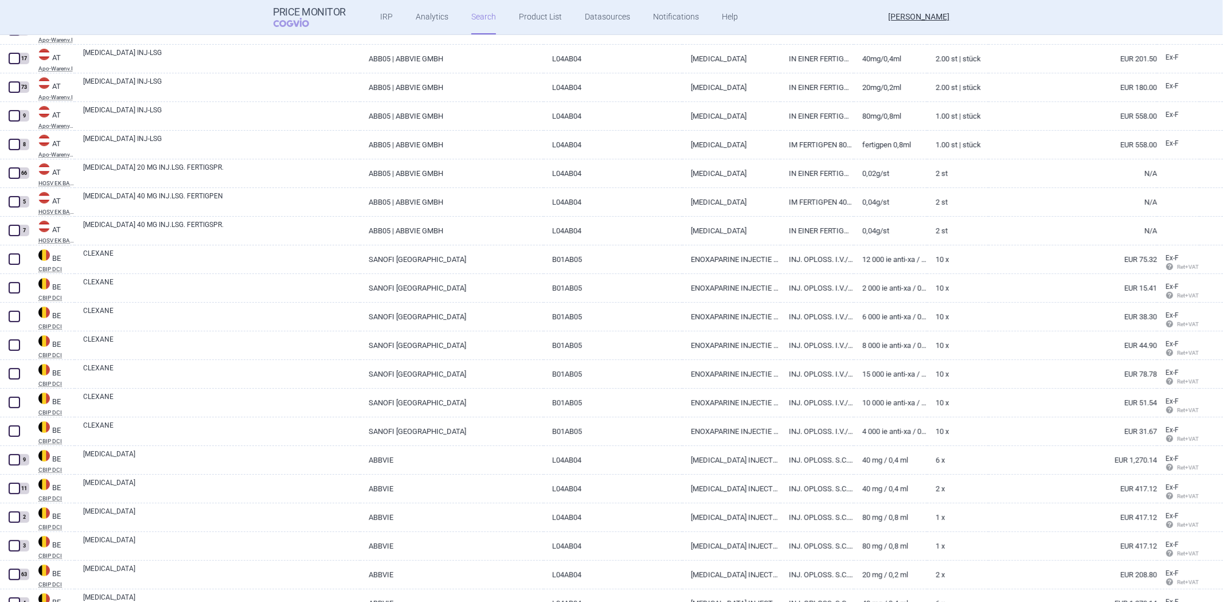
scroll to position [190, 0]
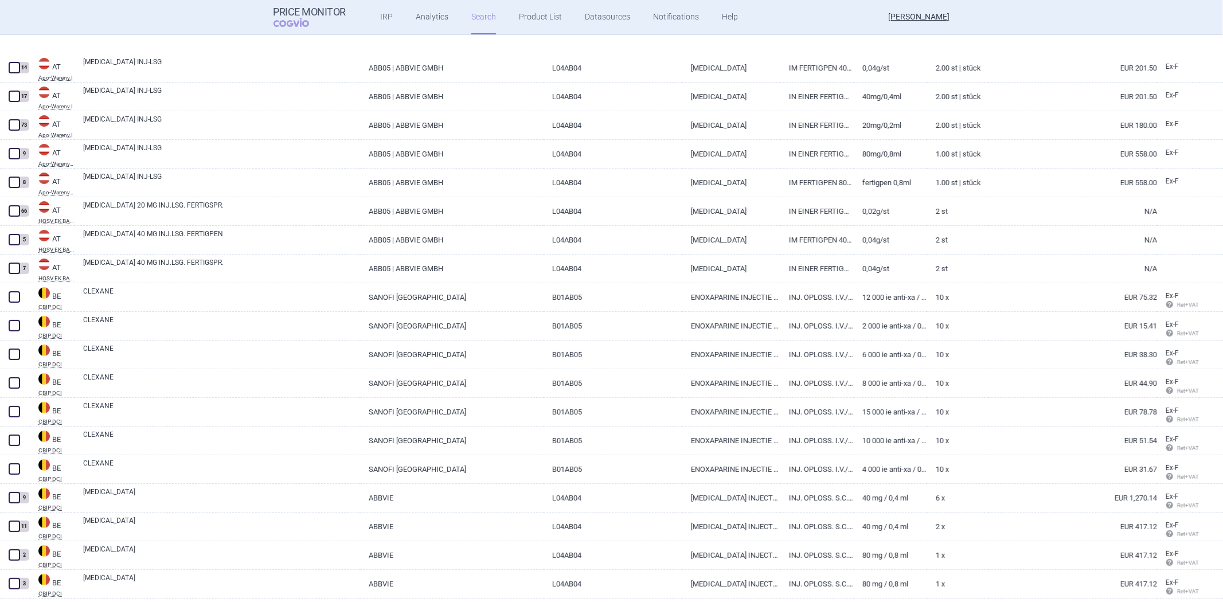
select select "brandName"
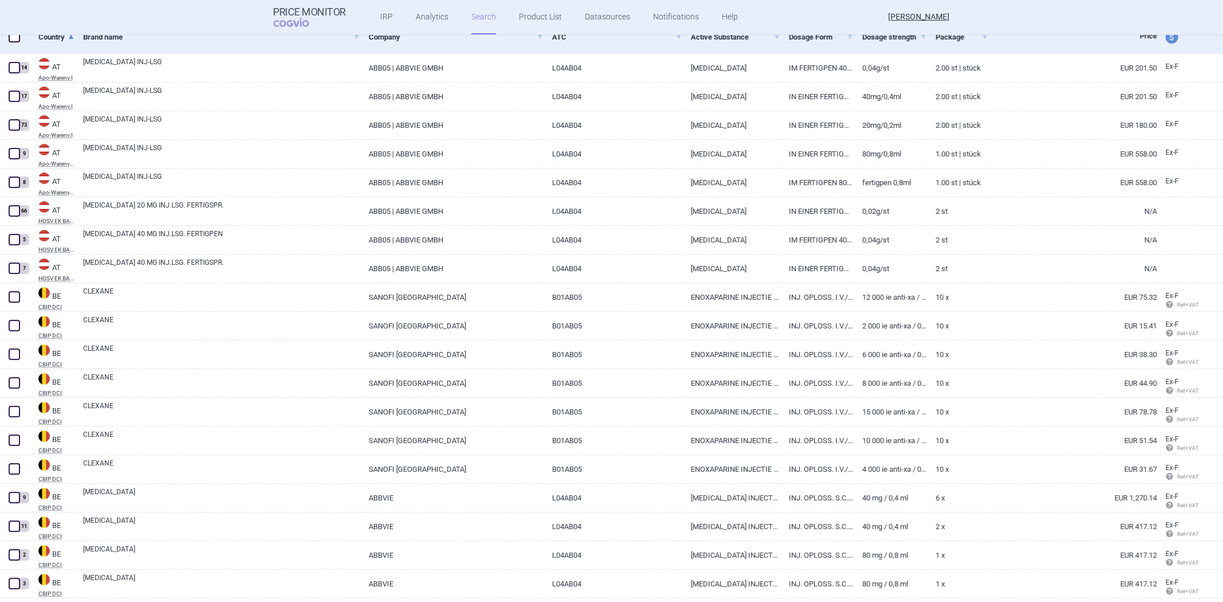
scroll to position [0, 0]
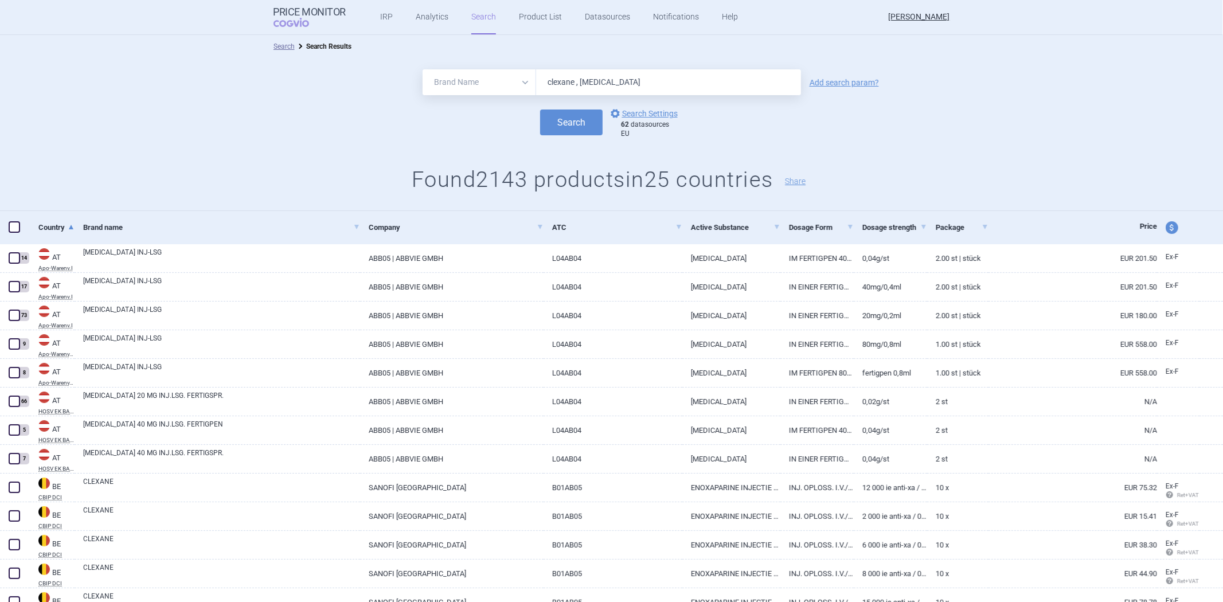
click at [494, 77] on select "All Brand Name ATC Company Active Substance Country Newer than" at bounding box center [479, 82] width 114 height 26
click at [742, 118] on div "Search options Search Settings 62 datasources EU" at bounding box center [611, 123] width 1223 height 32
click at [455, 93] on select "All Brand Name ATC Company Active Substance Country Newer than" at bounding box center [479, 82] width 114 height 26
click at [305, 129] on div "Search options Search Settings 62 datasources EU" at bounding box center [611, 123] width 1223 height 32
